Goal: Find contact information: Find contact information

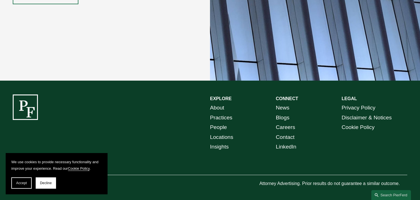
scroll to position [1037, 0]
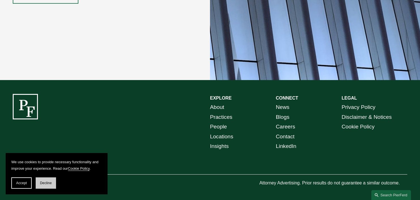
click at [41, 185] on button "Decline" at bounding box center [46, 182] width 20 height 11
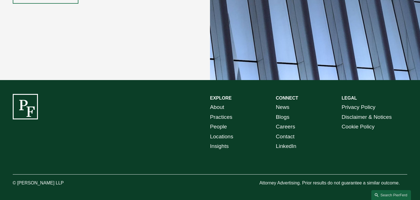
click at [217, 137] on link "Locations" at bounding box center [221, 137] width 23 height 10
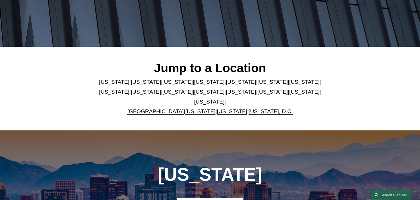
scroll to position [141, 0]
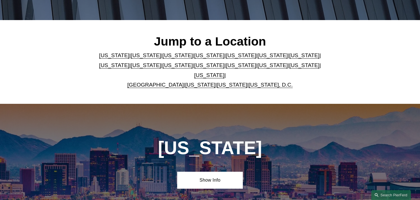
click at [109, 58] on link "[US_STATE]" at bounding box center [114, 55] width 30 height 6
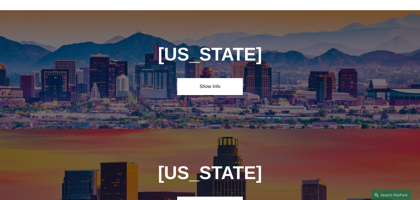
scroll to position [241, 0]
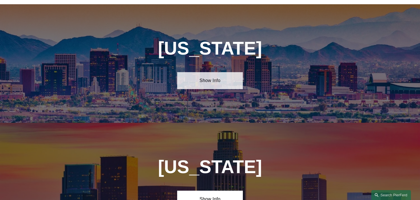
click at [206, 81] on link "Show Info" at bounding box center [210, 80] width 66 height 17
